Goal: Information Seeking & Learning: Find specific fact

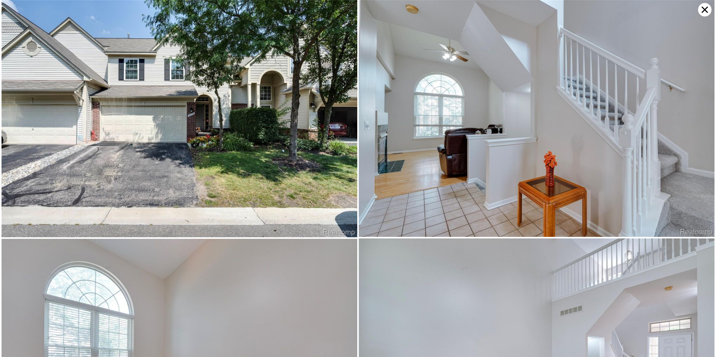
scroll to position [1419, 0]
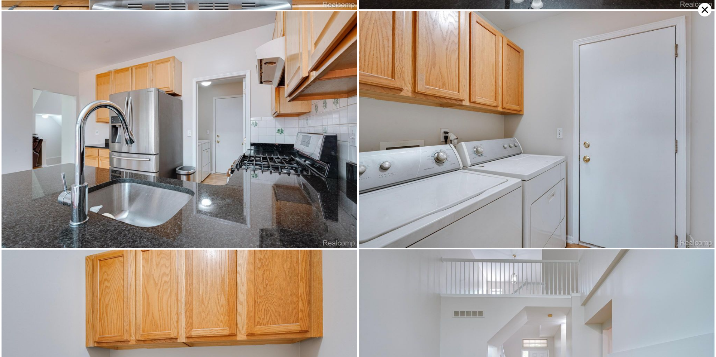
click at [706, 13] on icon at bounding box center [704, 9] width 13 height 13
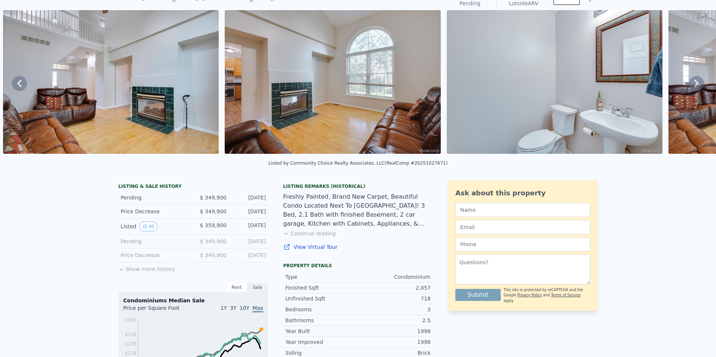
scroll to position [3, 0]
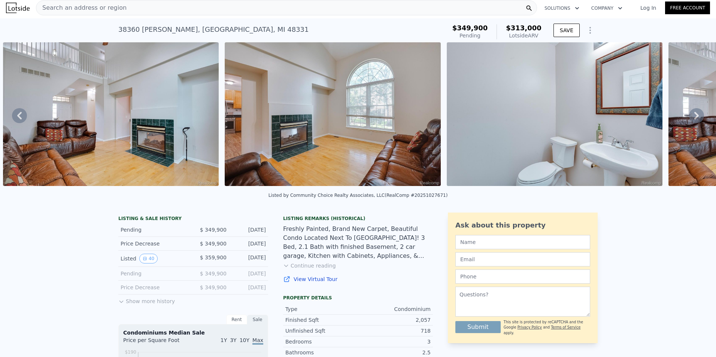
click at [104, 5] on span "Search an address or region" at bounding box center [81, 7] width 90 height 9
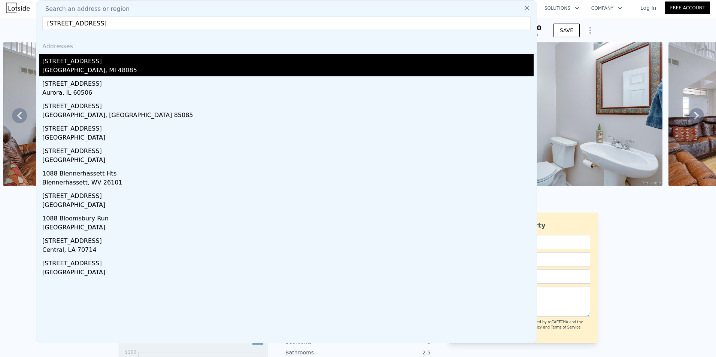
type input "[STREET_ADDRESS]"
click at [77, 63] on div "[STREET_ADDRESS]" at bounding box center [287, 60] width 491 height 12
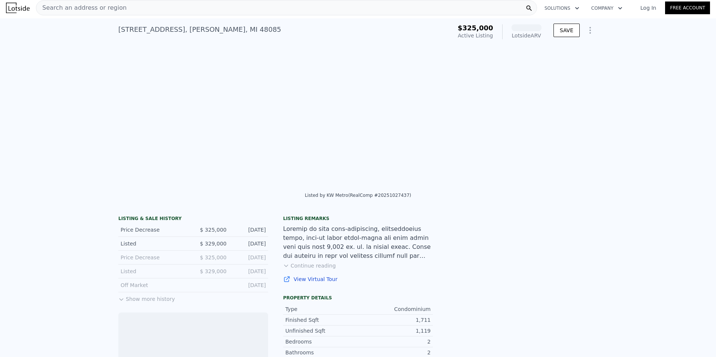
scroll to position [0, 1199]
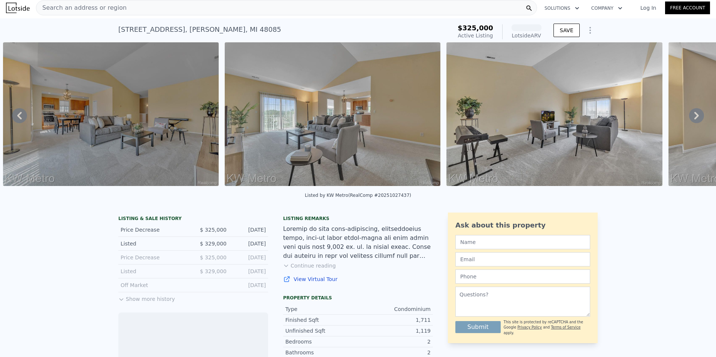
click at [128, 302] on button "Show more history" at bounding box center [146, 297] width 57 height 10
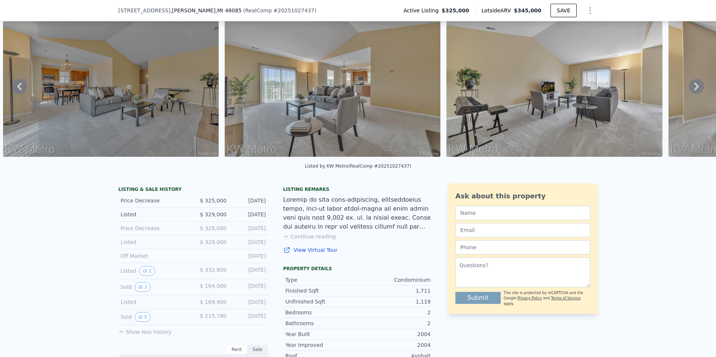
scroll to position [37, 0]
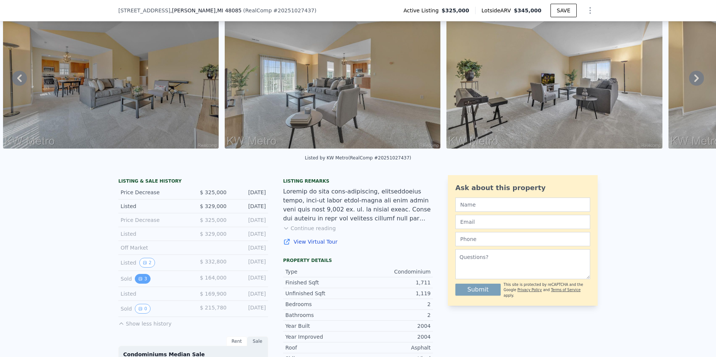
click at [139, 280] on icon "View historical data" at bounding box center [140, 278] width 3 height 3
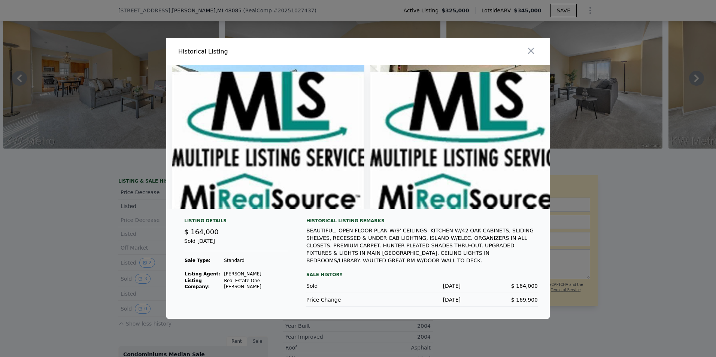
scroll to position [0, 222]
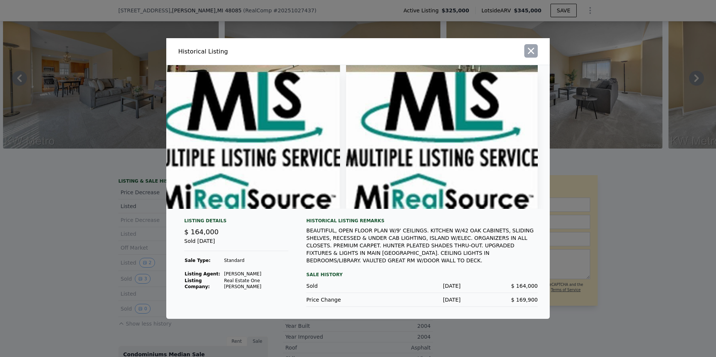
click at [528, 49] on icon "button" at bounding box center [531, 51] width 10 height 10
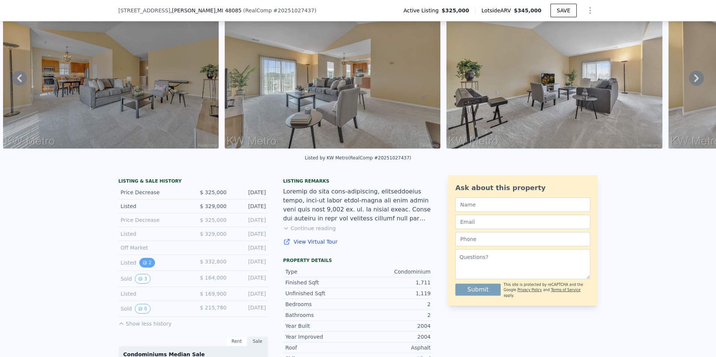
click at [143, 265] on icon "View historical data" at bounding box center [145, 263] width 4 height 4
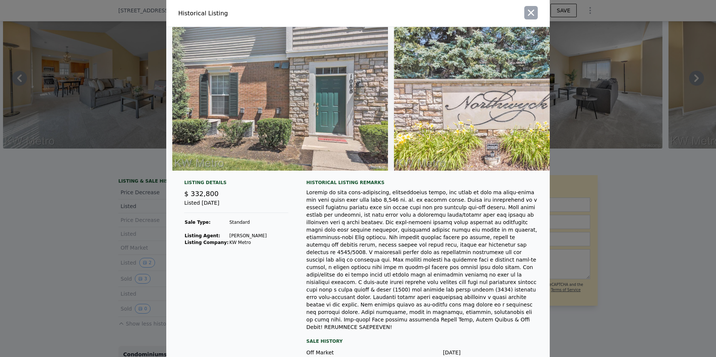
click at [526, 12] on icon "button" at bounding box center [531, 12] width 10 height 10
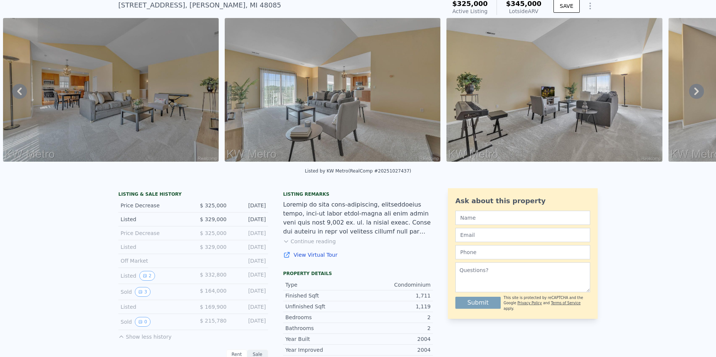
scroll to position [37, 0]
